Goal: Navigation & Orientation: Find specific page/section

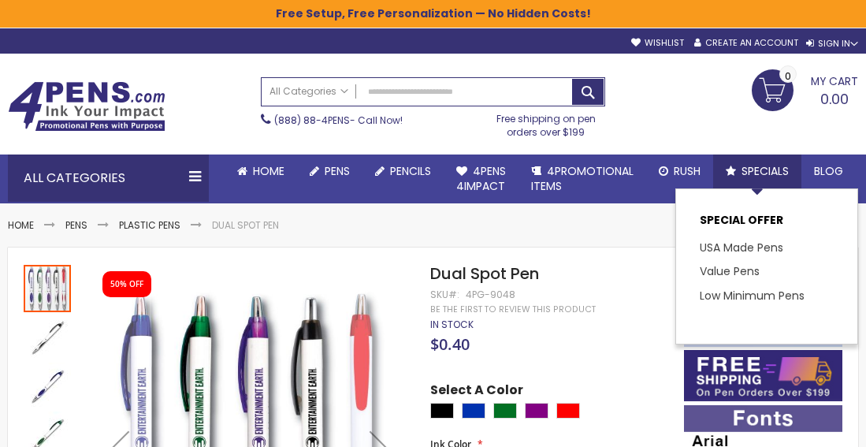
click at [768, 166] on span "Specials" at bounding box center [764, 171] width 47 height 16
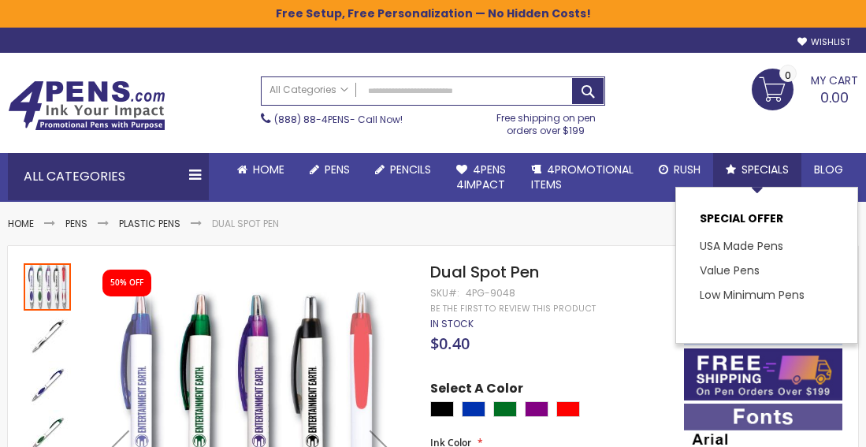
click at [759, 168] on span "Specials" at bounding box center [764, 169] width 47 height 16
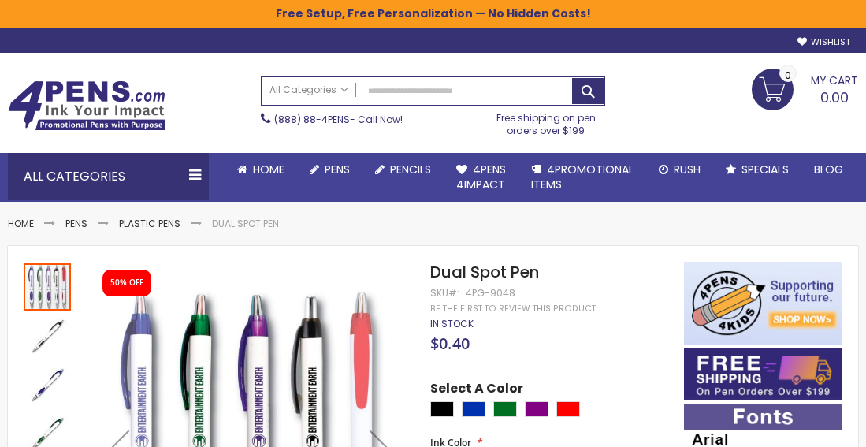
click at [759, 168] on span "Specials" at bounding box center [764, 169] width 47 height 16
click at [759, 169] on span "Specials" at bounding box center [764, 169] width 47 height 16
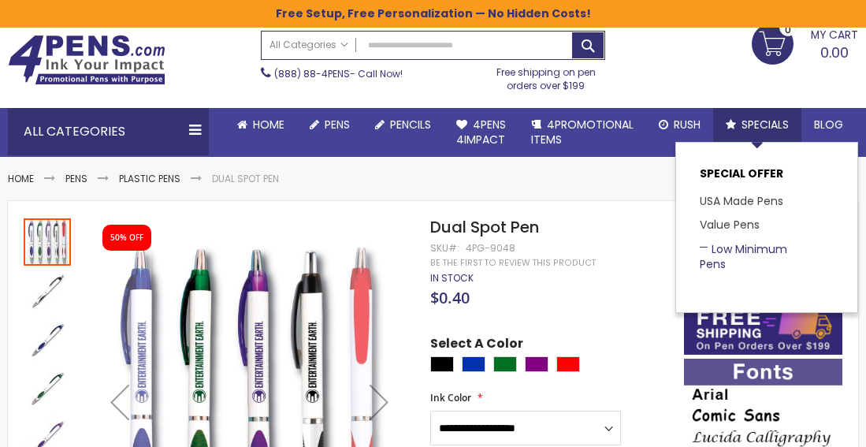
click at [758, 248] on link "Low Minimum Pens" at bounding box center [742, 256] width 87 height 31
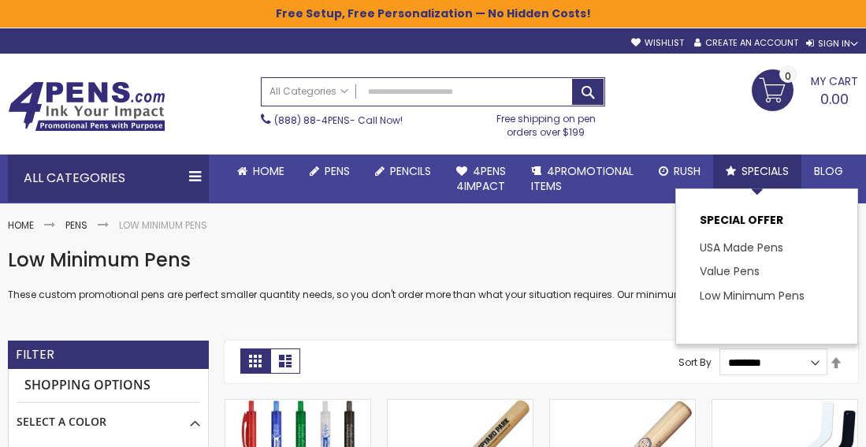
click at [773, 169] on span "Specials" at bounding box center [764, 171] width 47 height 16
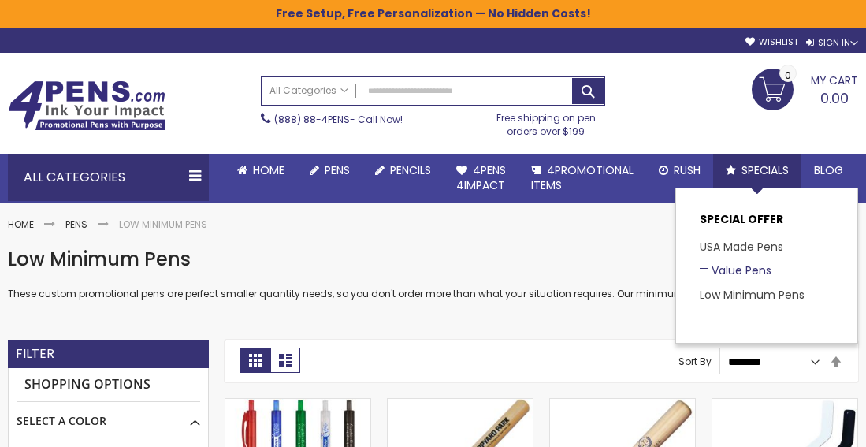
click at [747, 265] on link "Value Pens" at bounding box center [735, 270] width 72 height 16
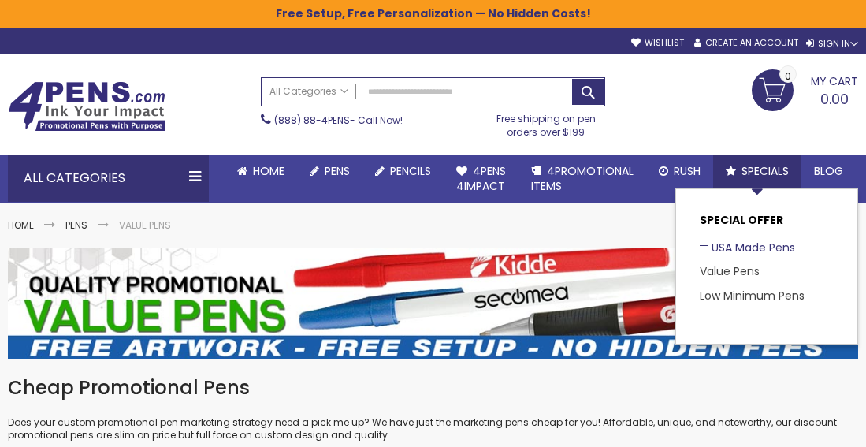
click at [748, 243] on link "USA Made Pens" at bounding box center [746, 247] width 95 height 16
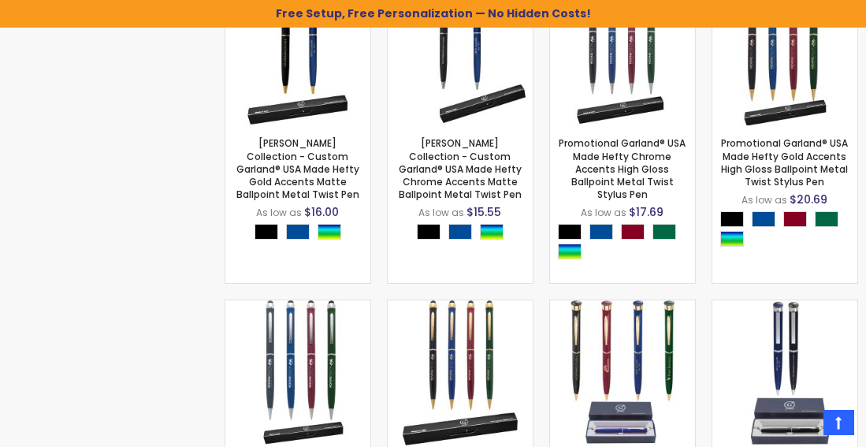
scroll to position [1460, 0]
